Goal: Check status: Check status

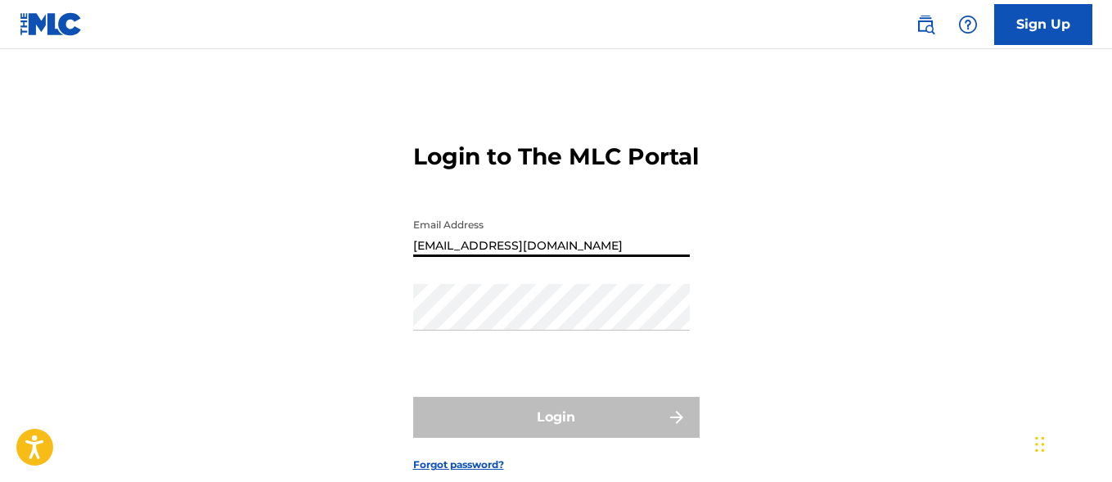
type input "[EMAIL_ADDRESS][DOMAIN_NAME]"
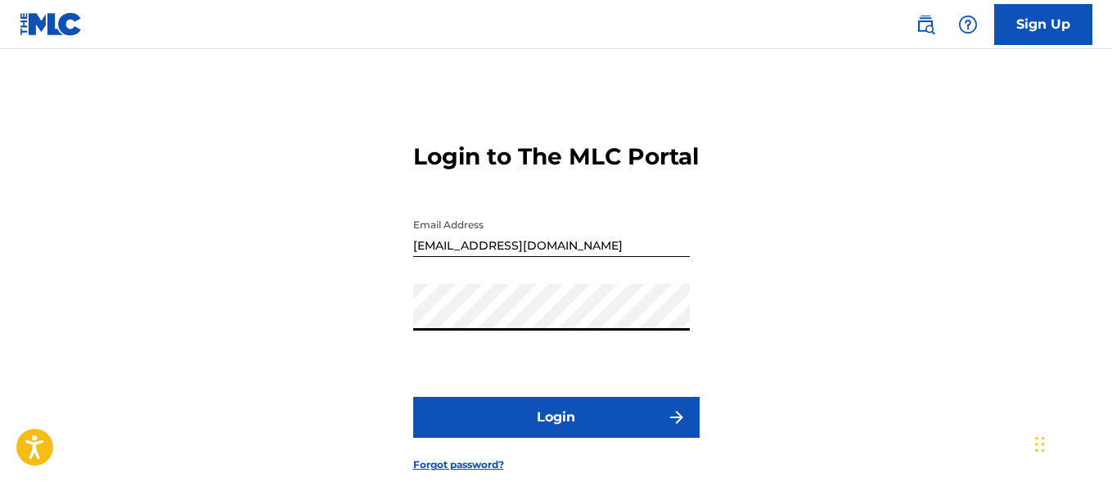
click at [556, 438] on button "Login" at bounding box center [556, 417] width 286 height 41
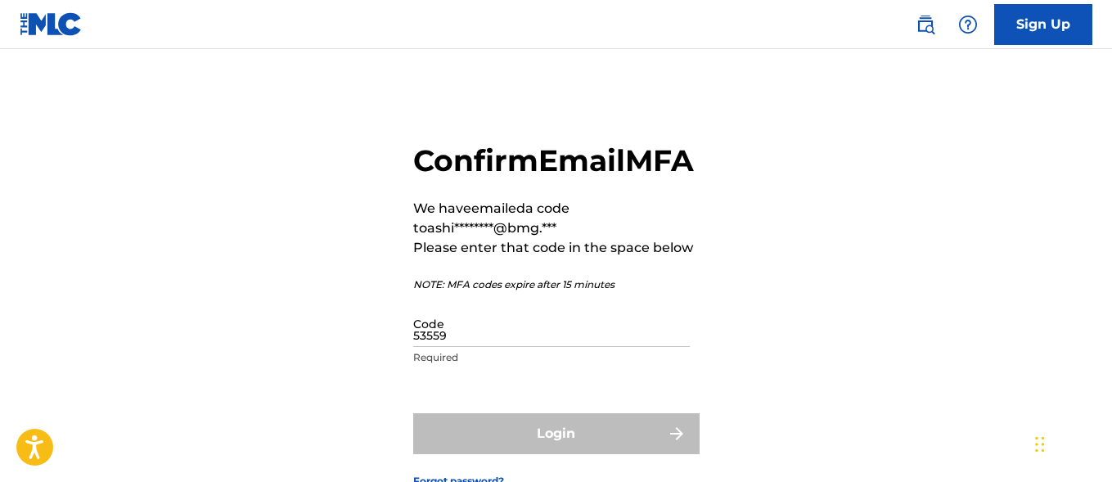
type input "535595"
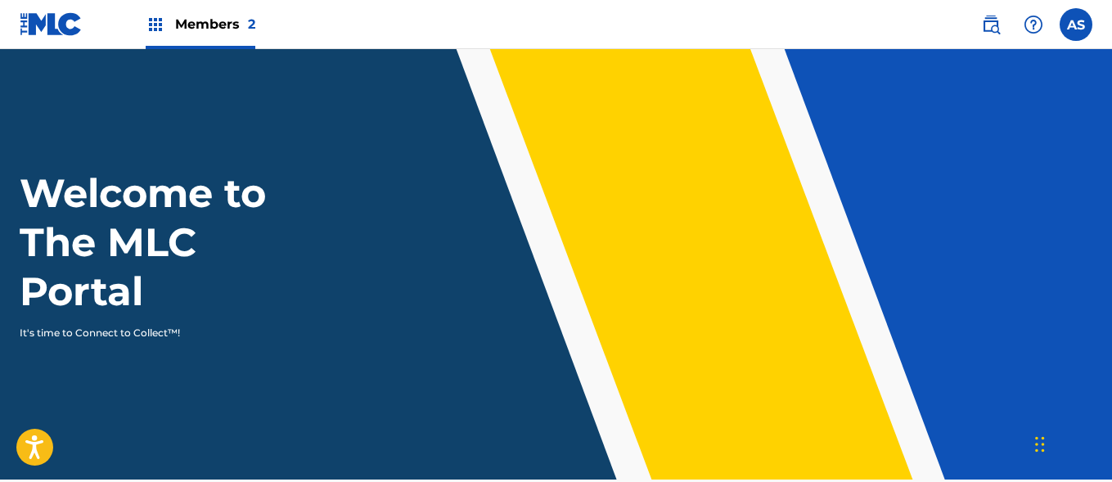
click at [155, 25] on img at bounding box center [156, 25] width 20 height 20
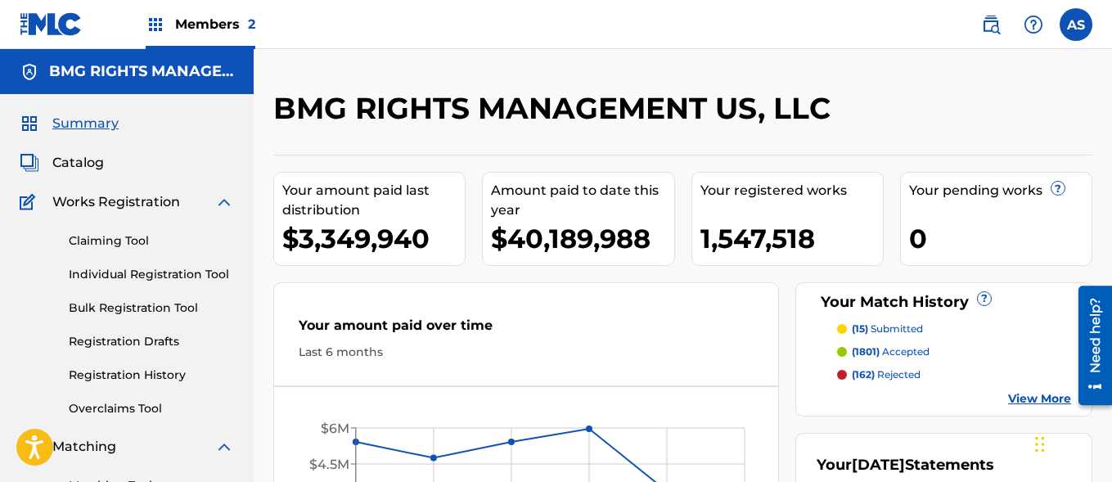
scroll to position [355, 0]
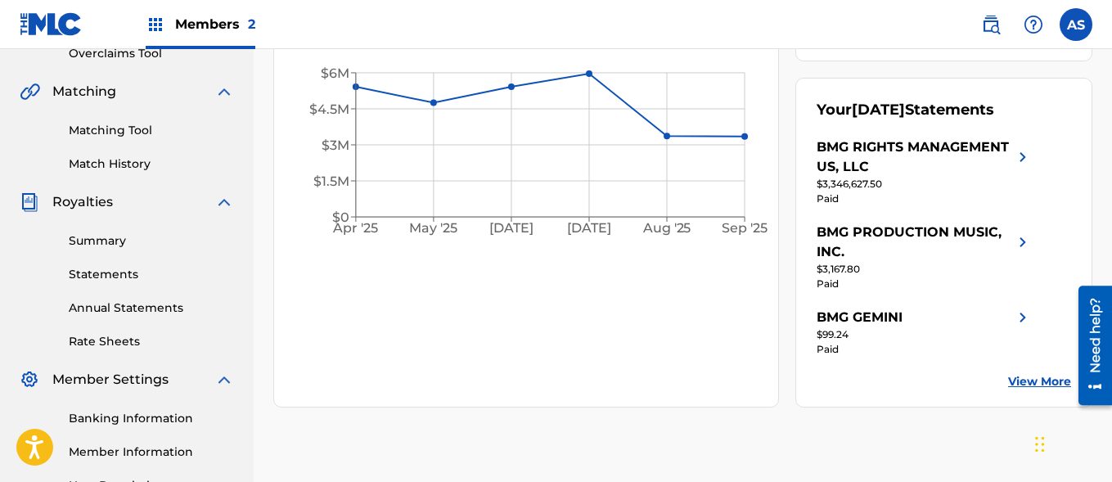
click at [151, 241] on link "Summary" at bounding box center [151, 240] width 165 height 17
